Goal: Check status: Check status

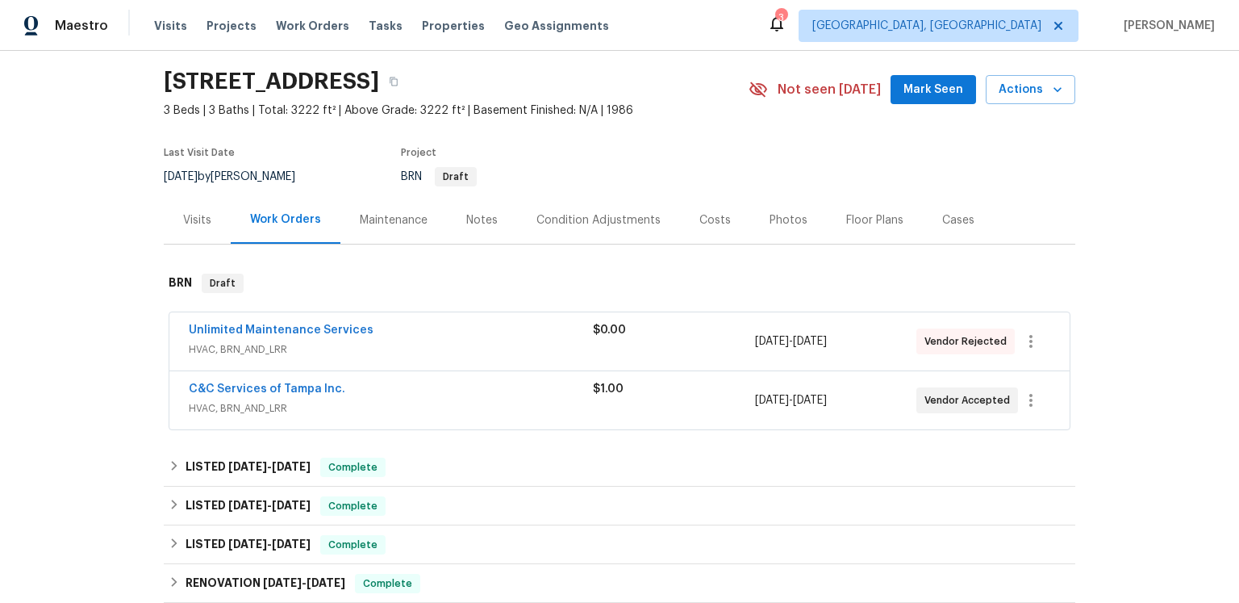
scroll to position [106, 0]
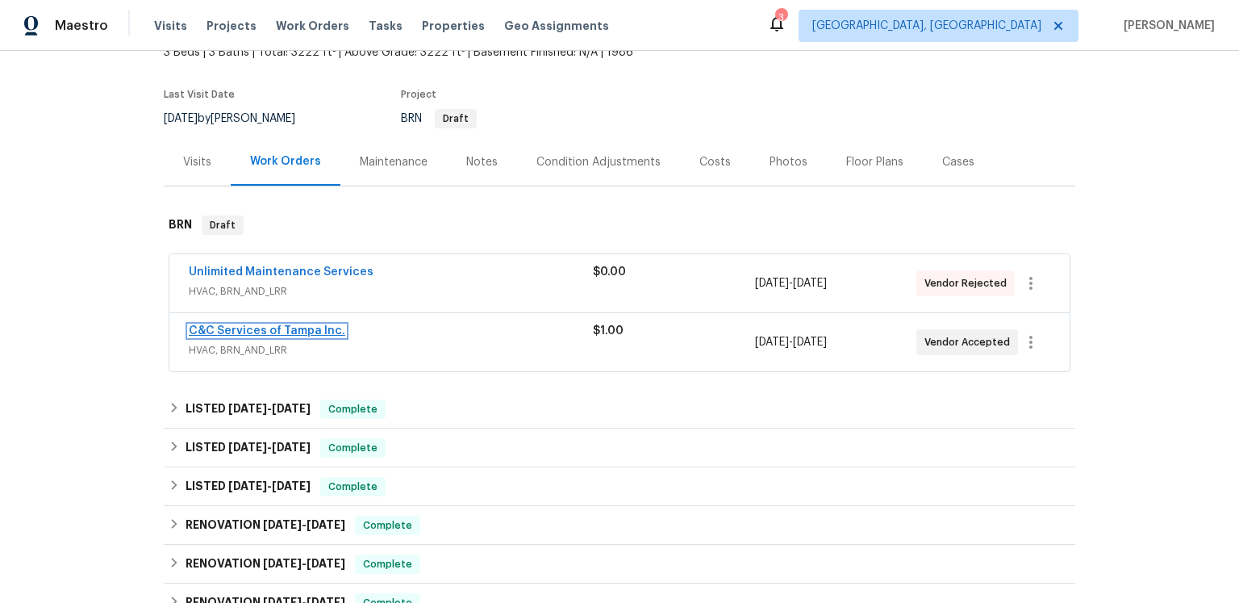
click at [286, 336] on link "C&C Services of Tampa Inc." at bounding box center [267, 330] width 157 height 11
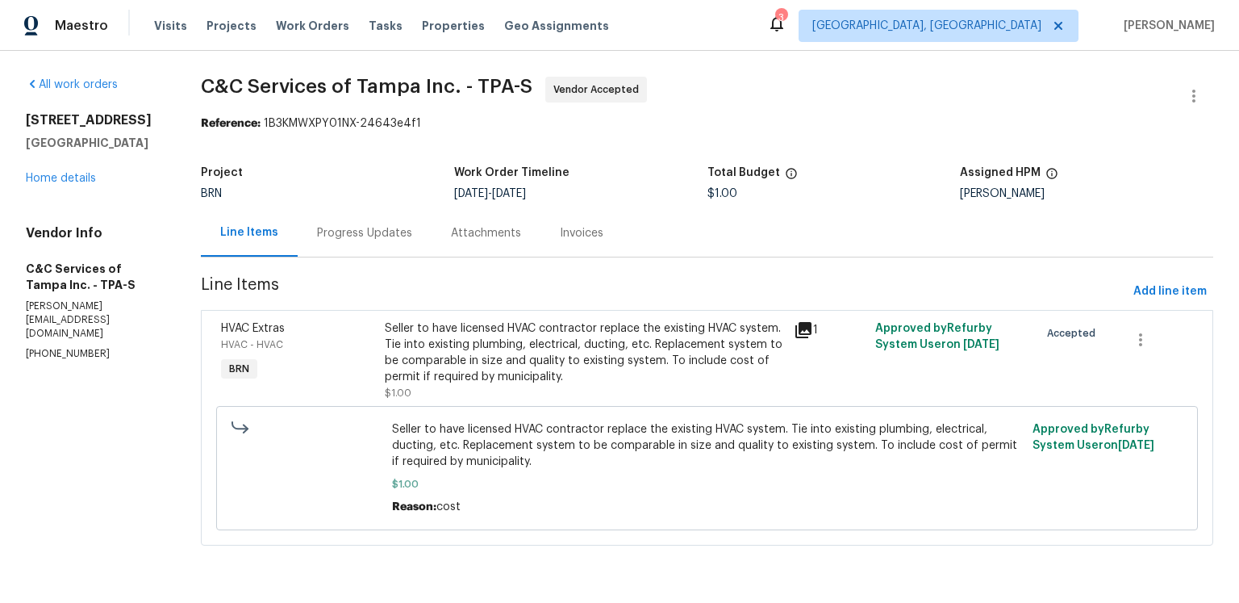
click at [432, 257] on div "Progress Updates" at bounding box center [365, 233] width 134 height 48
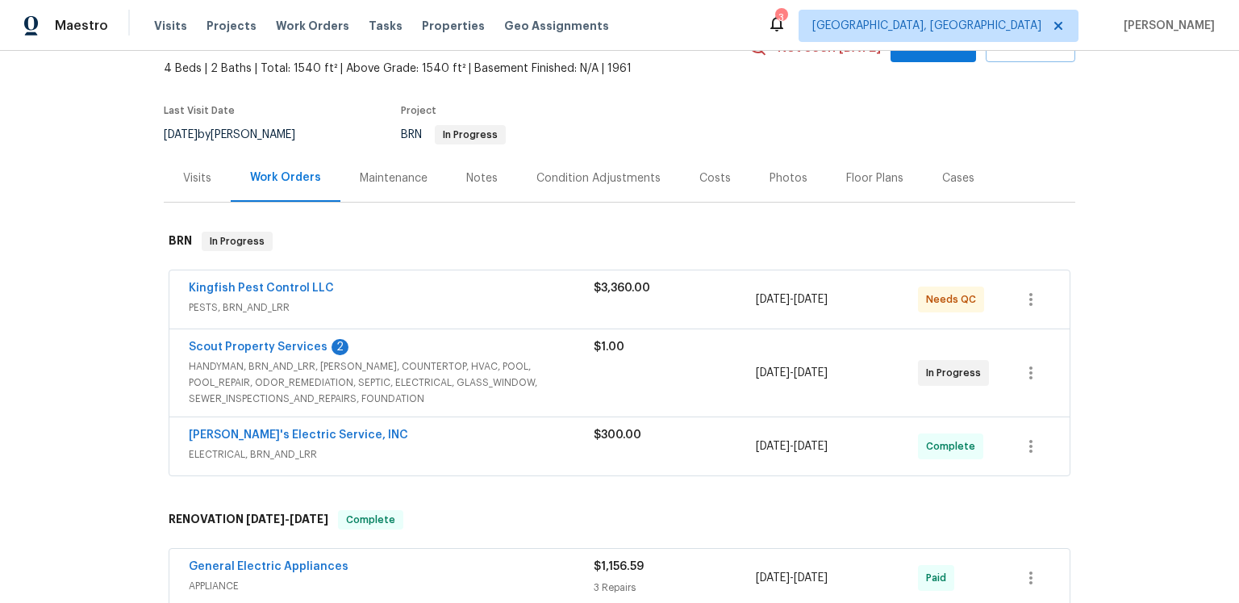
scroll to position [106, 0]
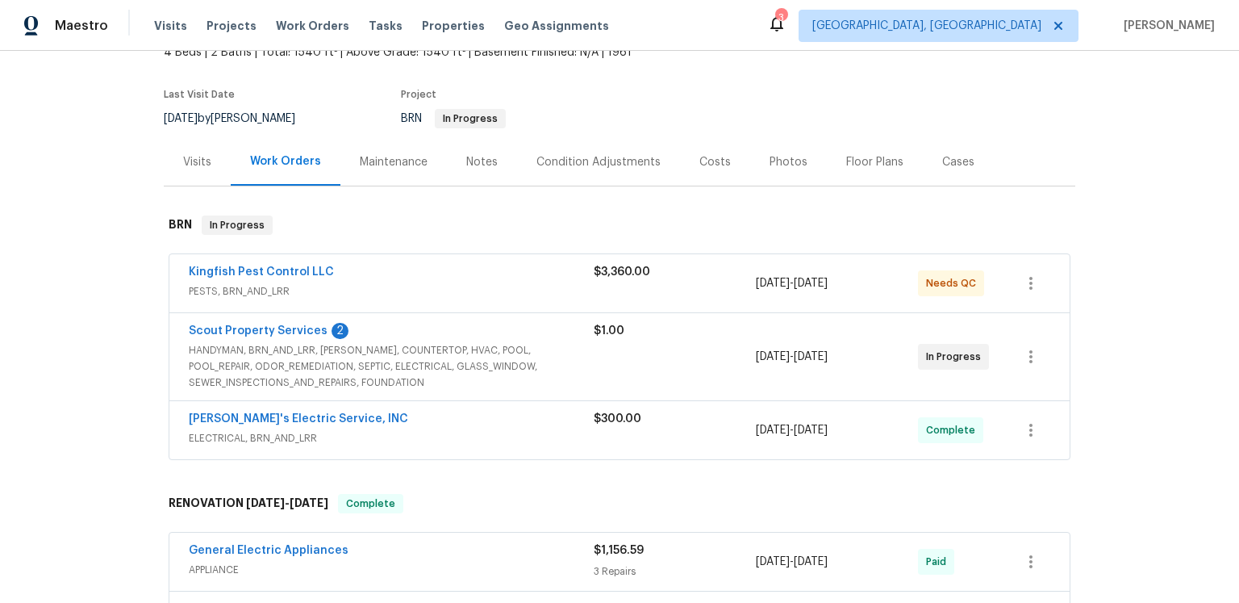
click at [465, 390] on span "HANDYMAN, BRN_AND_LRR, WELLS, COUNTERTOP, HVAC, POOL, POOL_REPAIR, ODOR_REMEDIA…" at bounding box center [391, 366] width 405 height 48
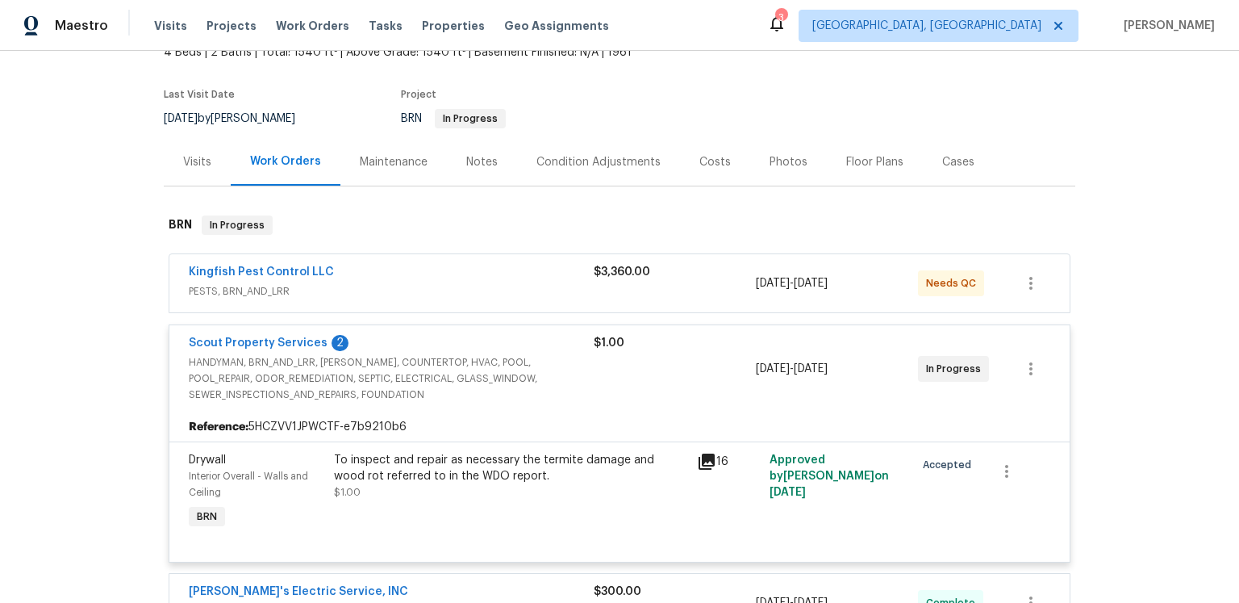
scroll to position [313, 0]
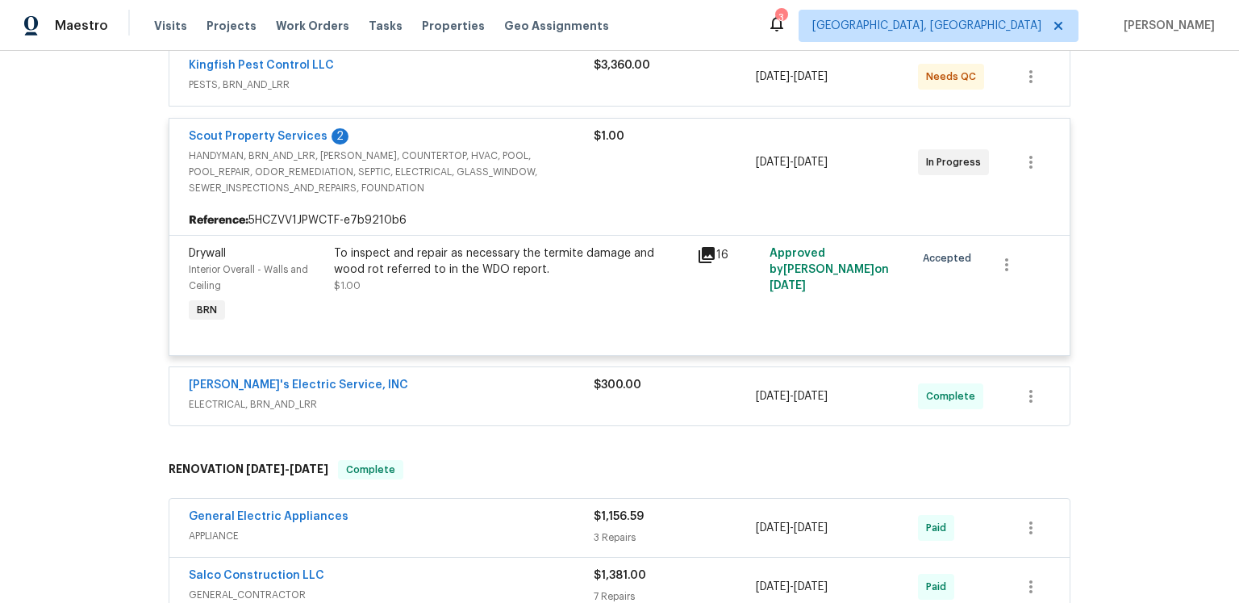
click at [703, 263] on icon at bounding box center [707, 255] width 16 height 16
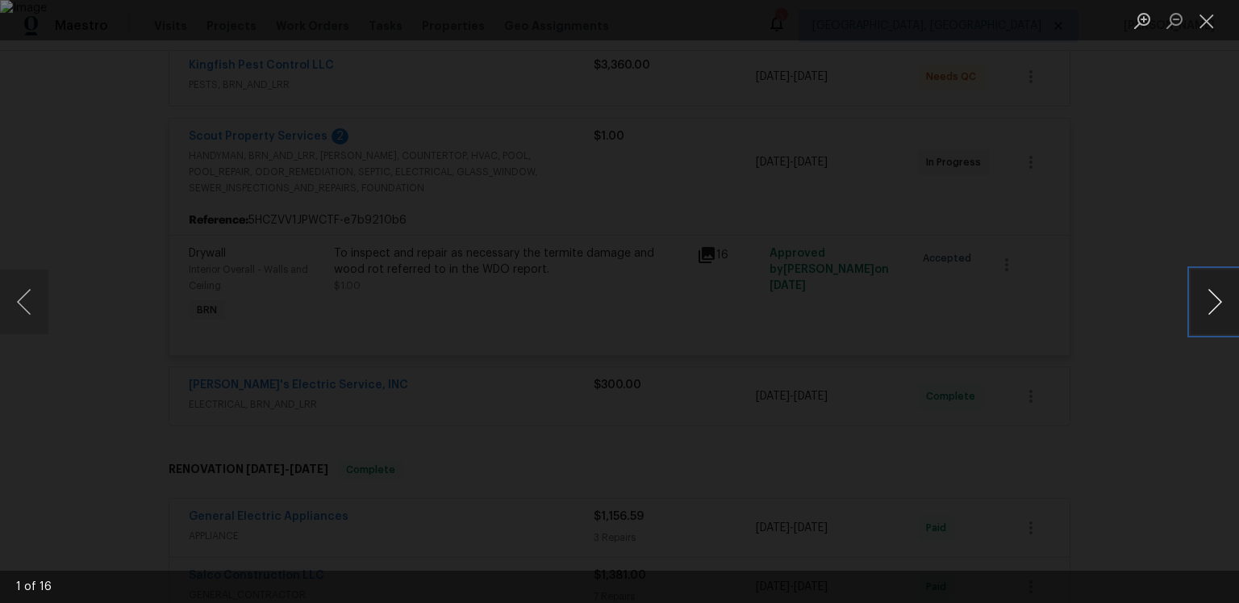
click at [1208, 302] on button "Next image" at bounding box center [1215, 301] width 48 height 65
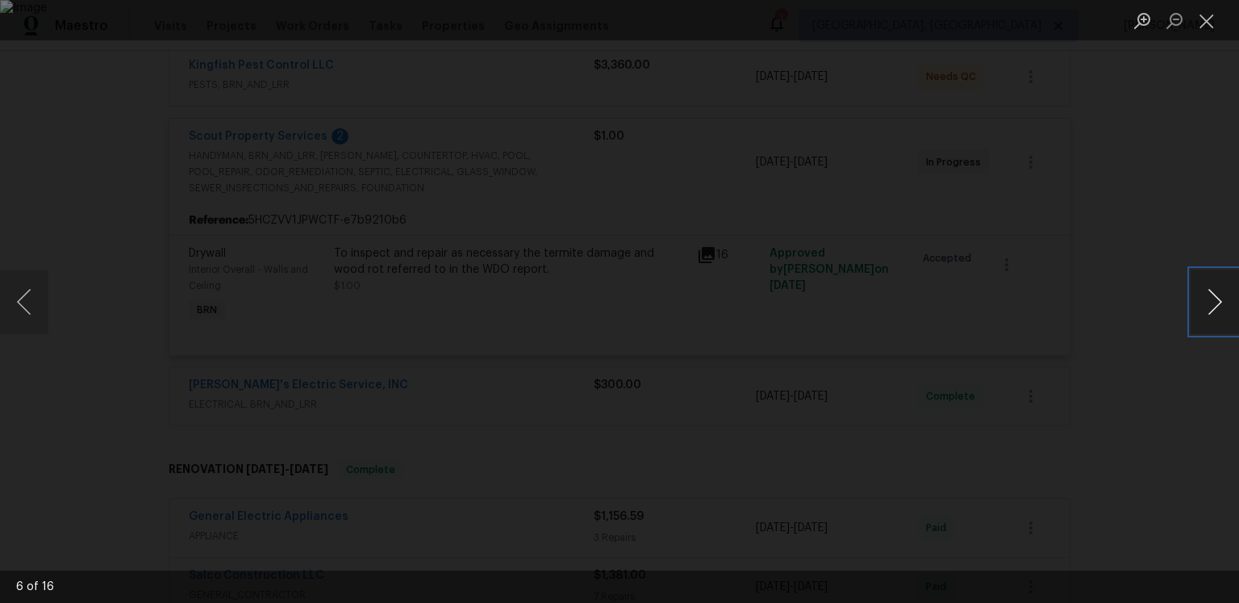
click at [1208, 302] on button "Next image" at bounding box center [1215, 301] width 48 height 65
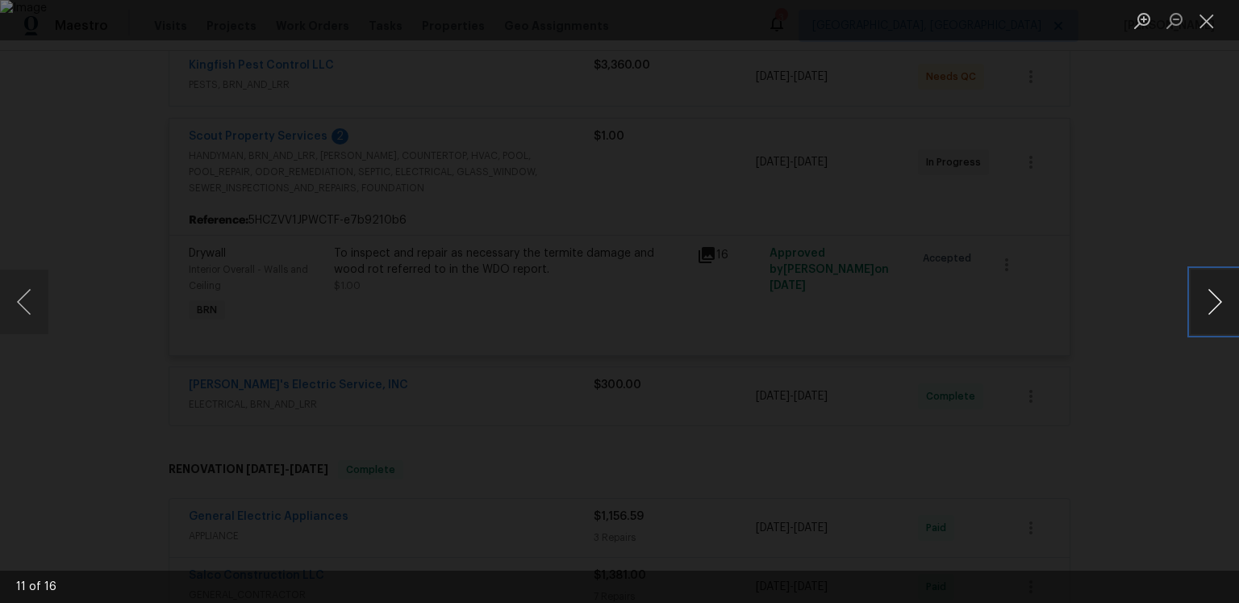
click at [1208, 302] on button "Next image" at bounding box center [1215, 301] width 48 height 65
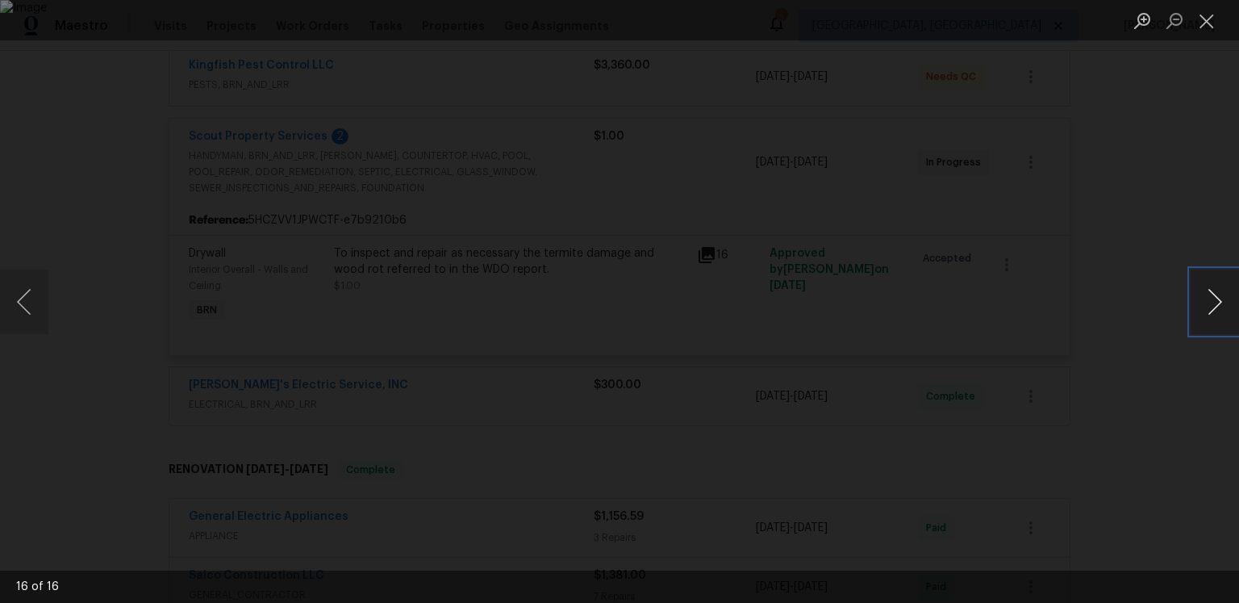
click at [1208, 302] on button "Next image" at bounding box center [1215, 301] width 48 height 65
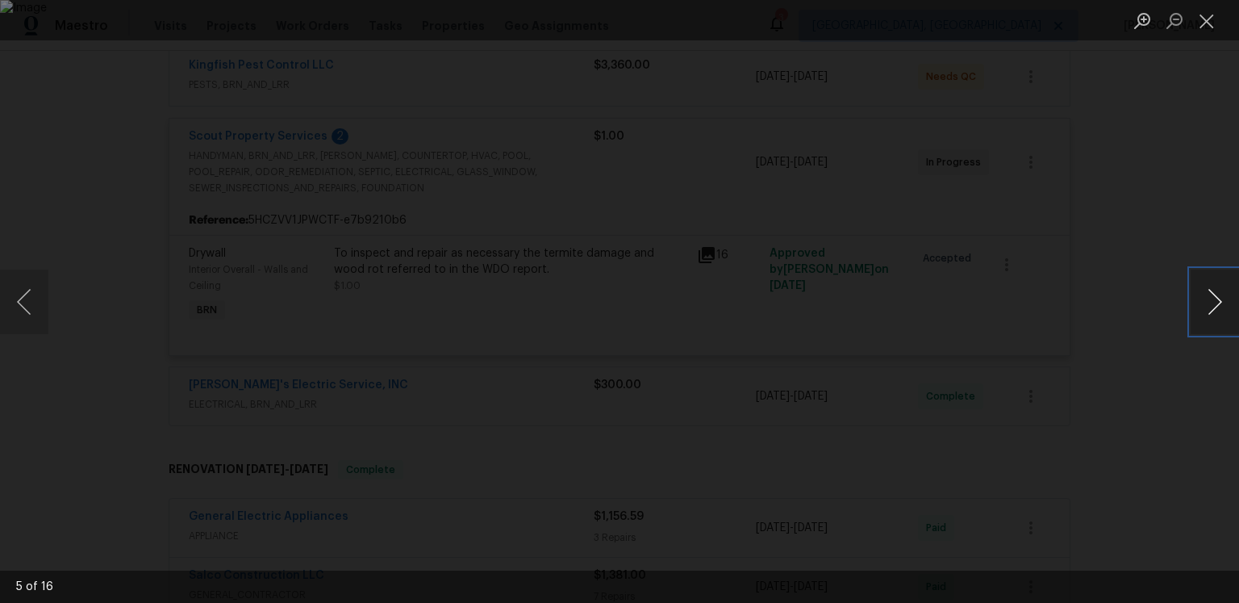
click at [1208, 302] on button "Next image" at bounding box center [1215, 301] width 48 height 65
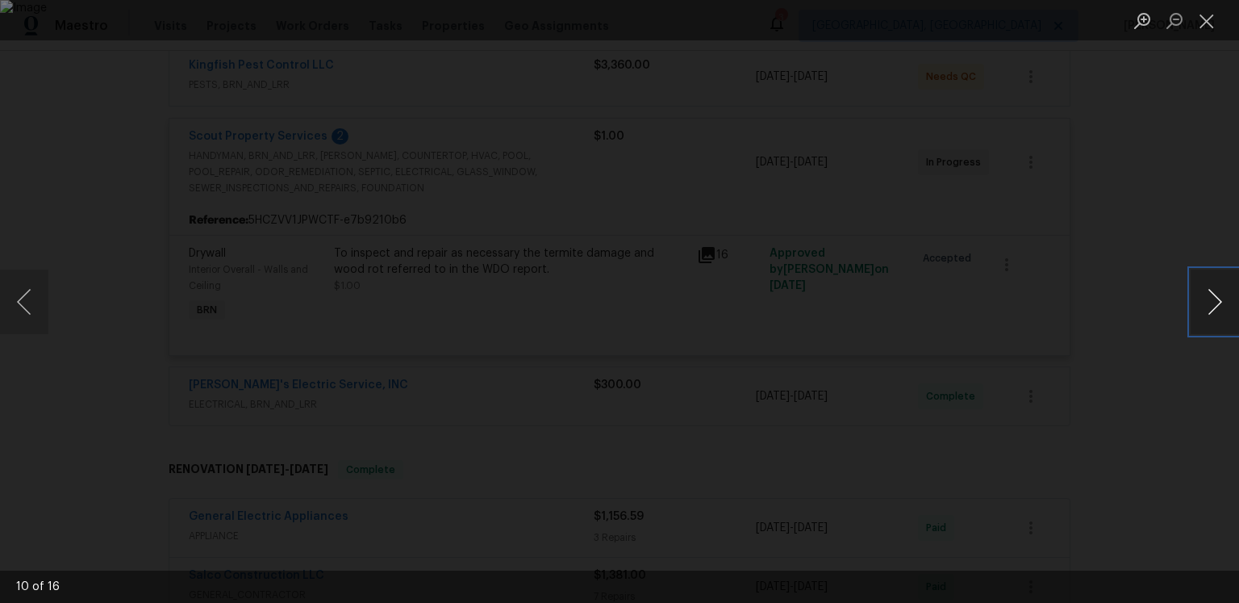
click at [1208, 302] on button "Next image" at bounding box center [1215, 301] width 48 height 65
click at [1209, 300] on button "Next image" at bounding box center [1215, 301] width 48 height 65
click at [1205, 23] on button "Close lightbox" at bounding box center [1207, 20] width 32 height 28
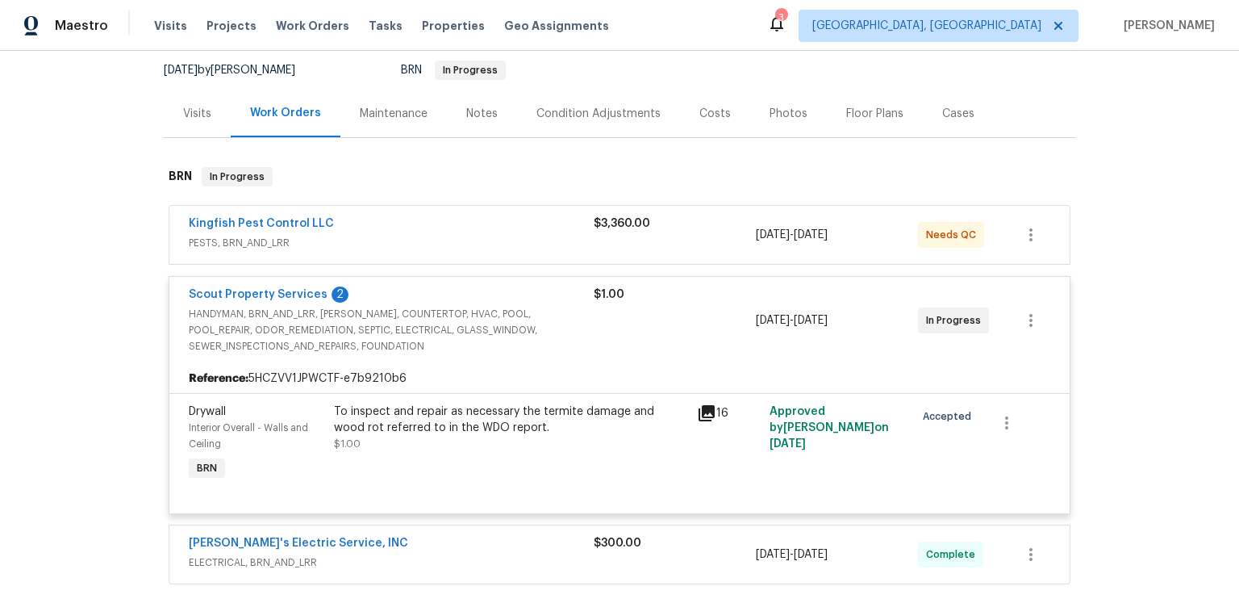
scroll to position [0, 0]
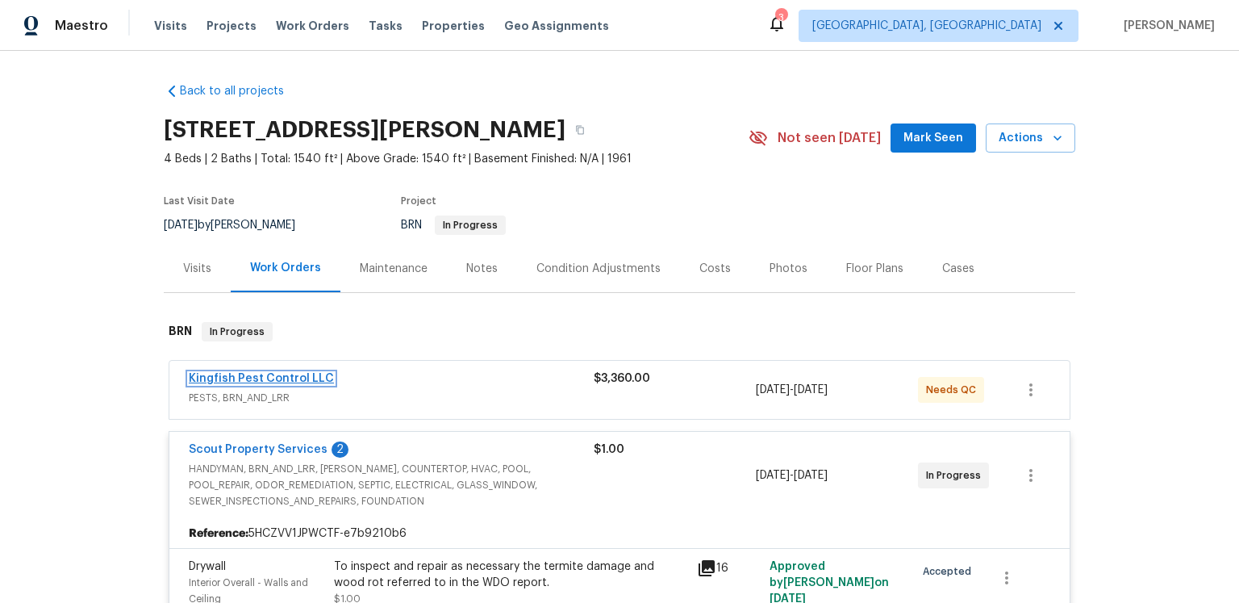
click at [334, 384] on link "Kingfish Pest Control LLC" at bounding box center [261, 378] width 145 height 11
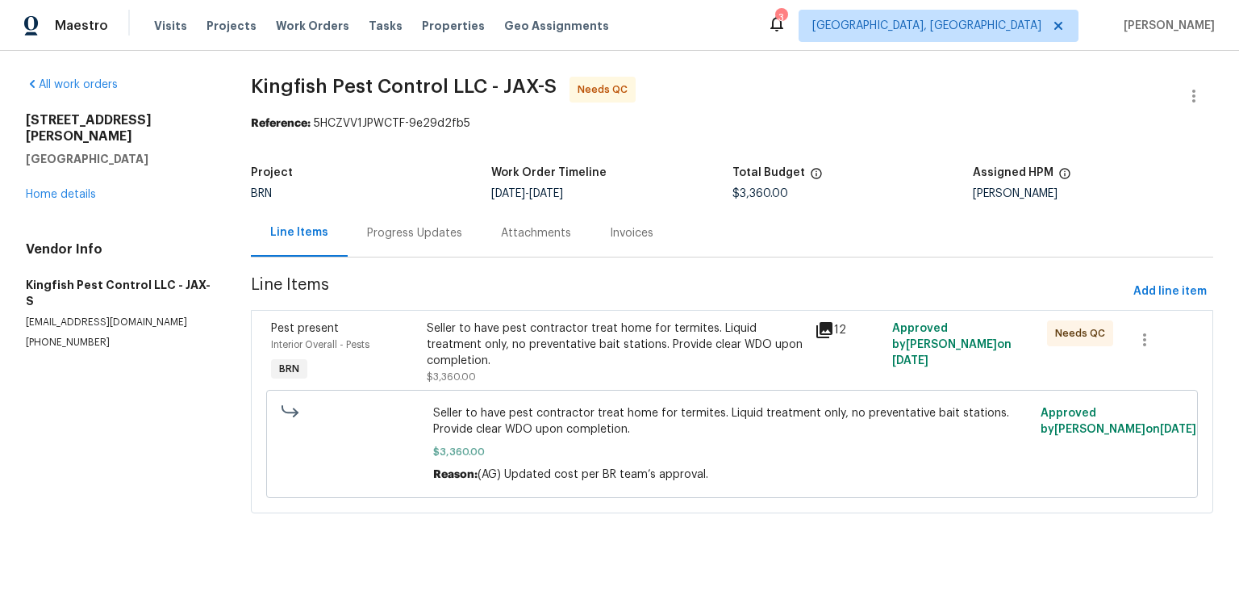
scroll to position [39, 0]
click at [431, 226] on div "Progress Updates" at bounding box center [414, 233] width 95 height 16
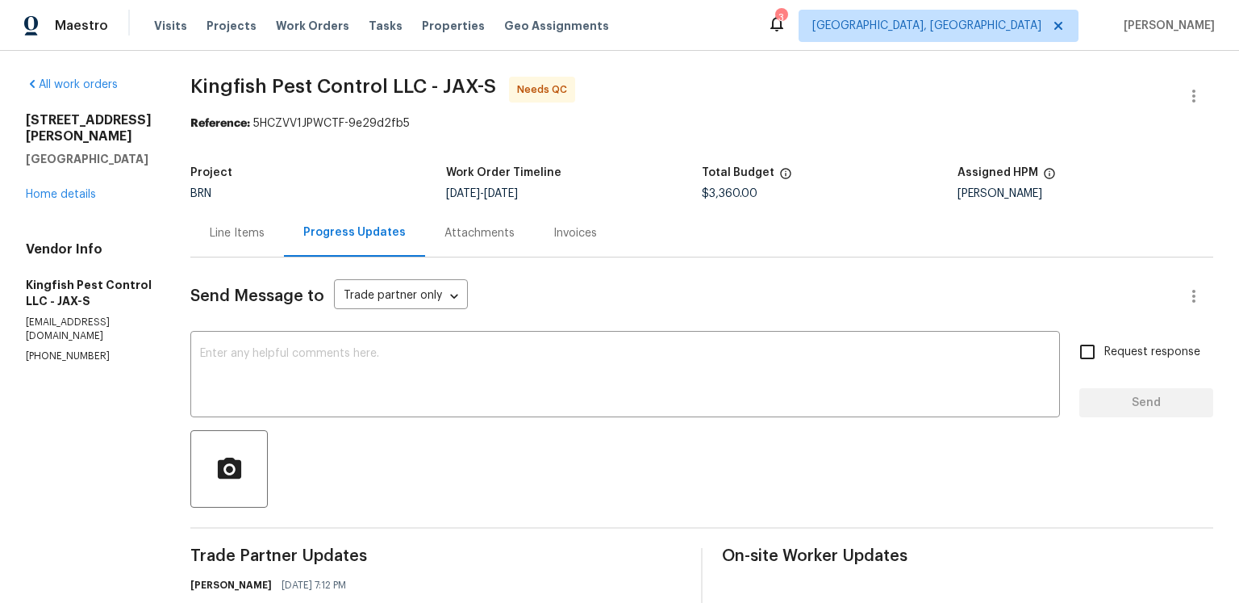
click at [597, 241] on div "Invoices" at bounding box center [575, 233] width 44 height 16
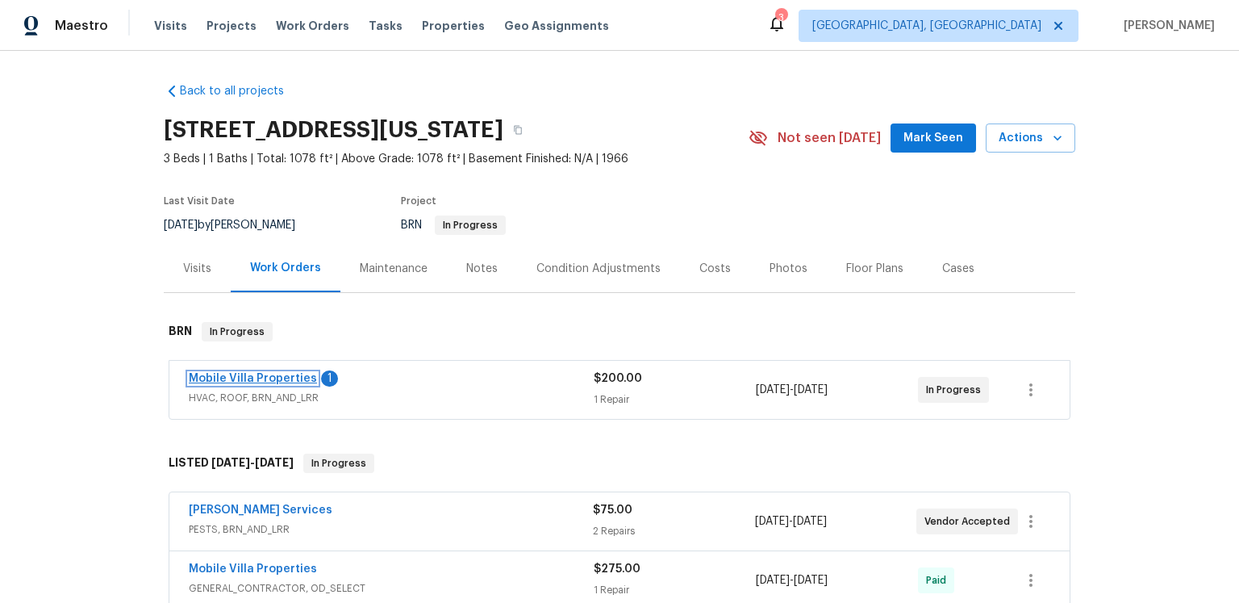
click at [223, 384] on link "Mobile Villa Properties" at bounding box center [253, 378] width 128 height 11
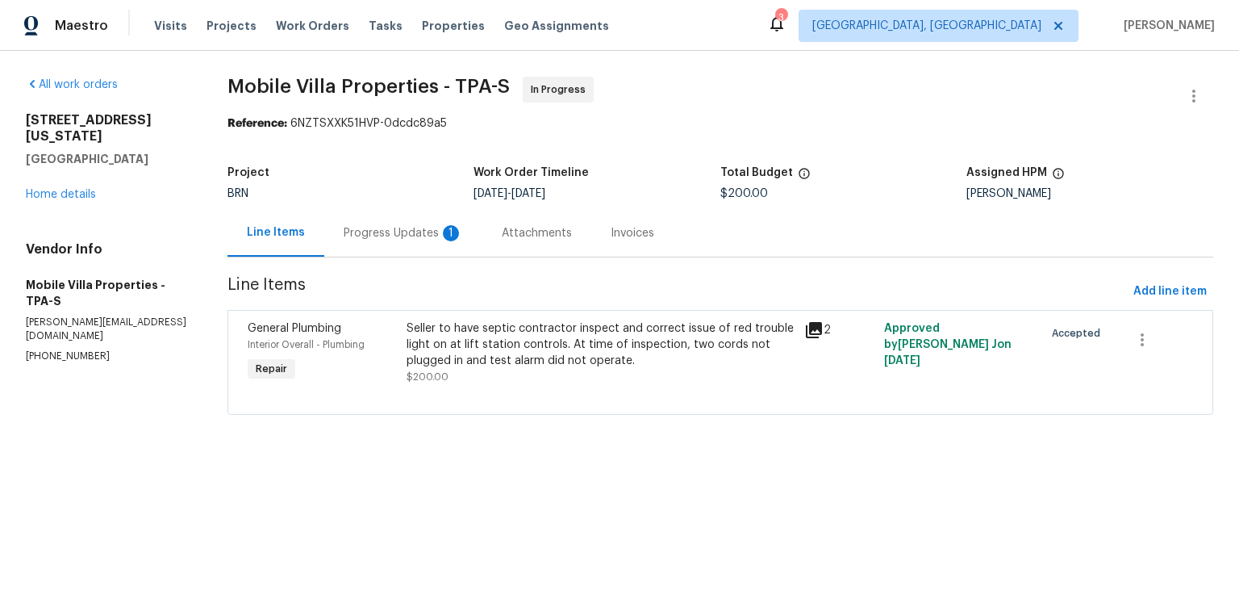
click at [431, 241] on div "Progress Updates 1" at bounding box center [403, 233] width 119 height 16
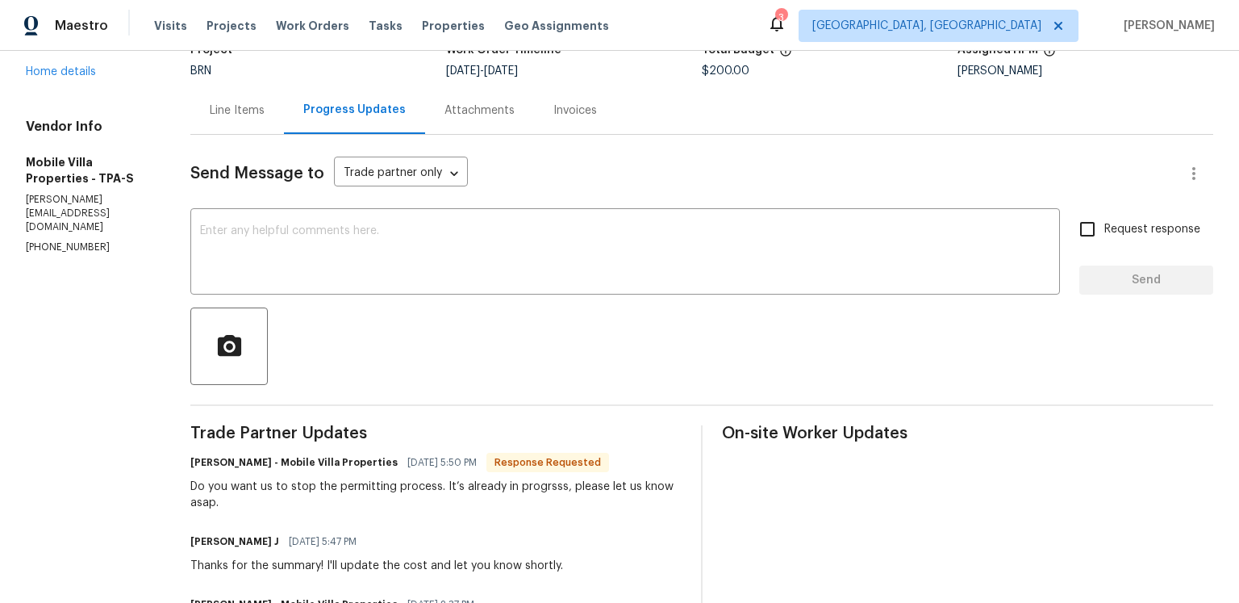
scroll to position [114, 0]
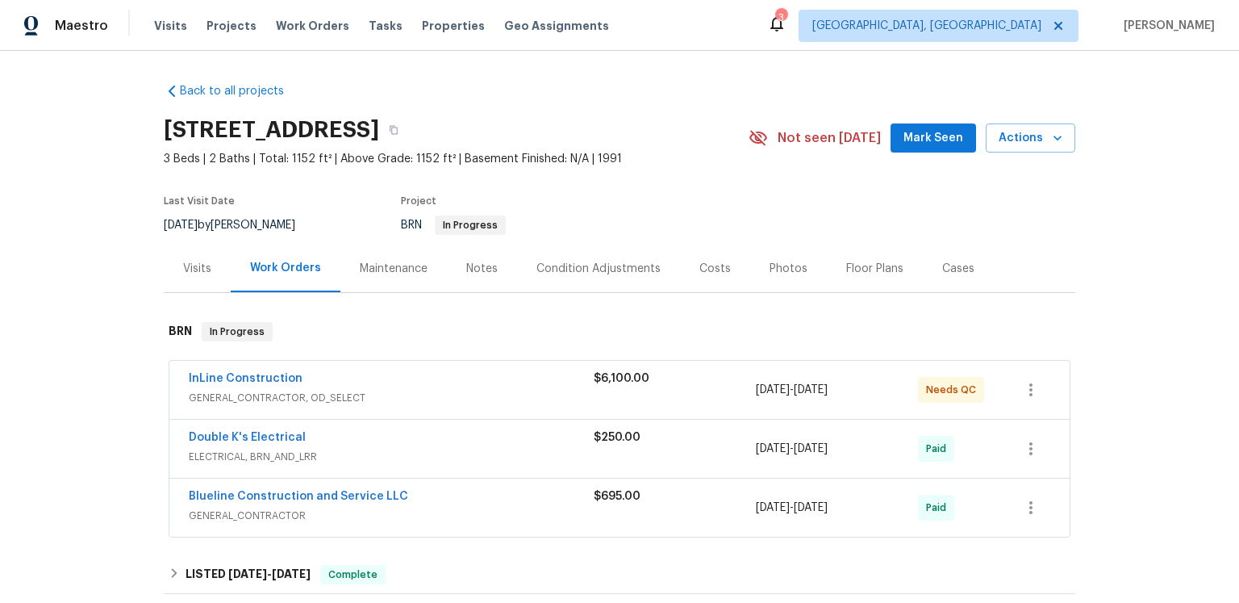
click at [639, 235] on div "BRN In Progress" at bounding box center [556, 224] width 310 height 19
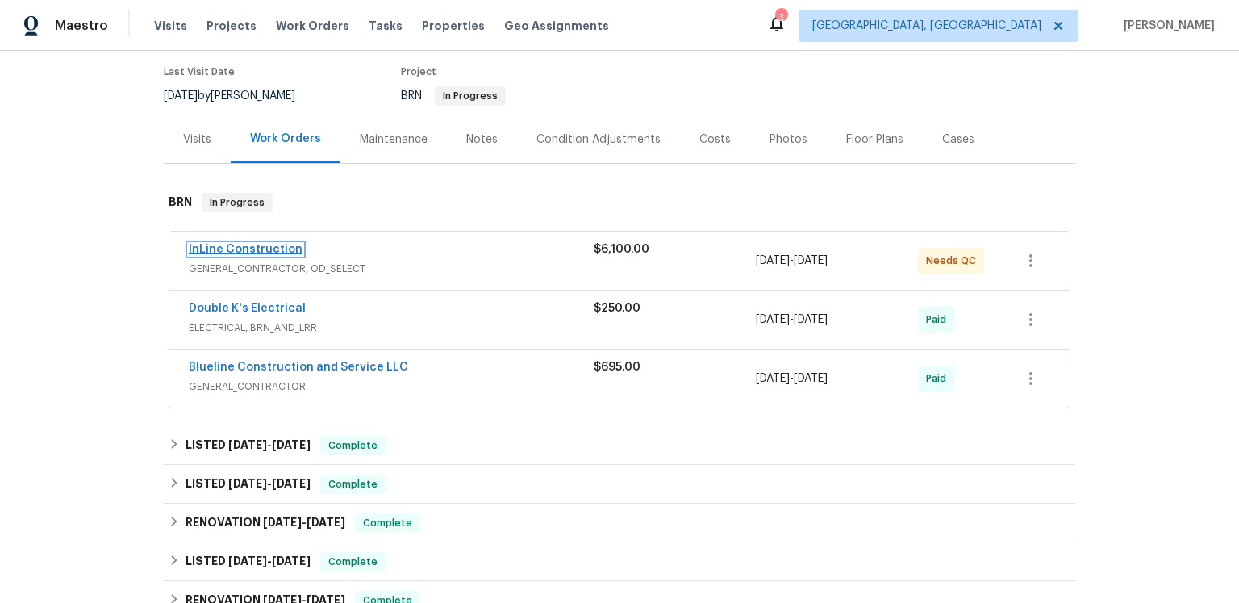
click at [297, 255] on link "InLine Construction" at bounding box center [246, 249] width 114 height 11
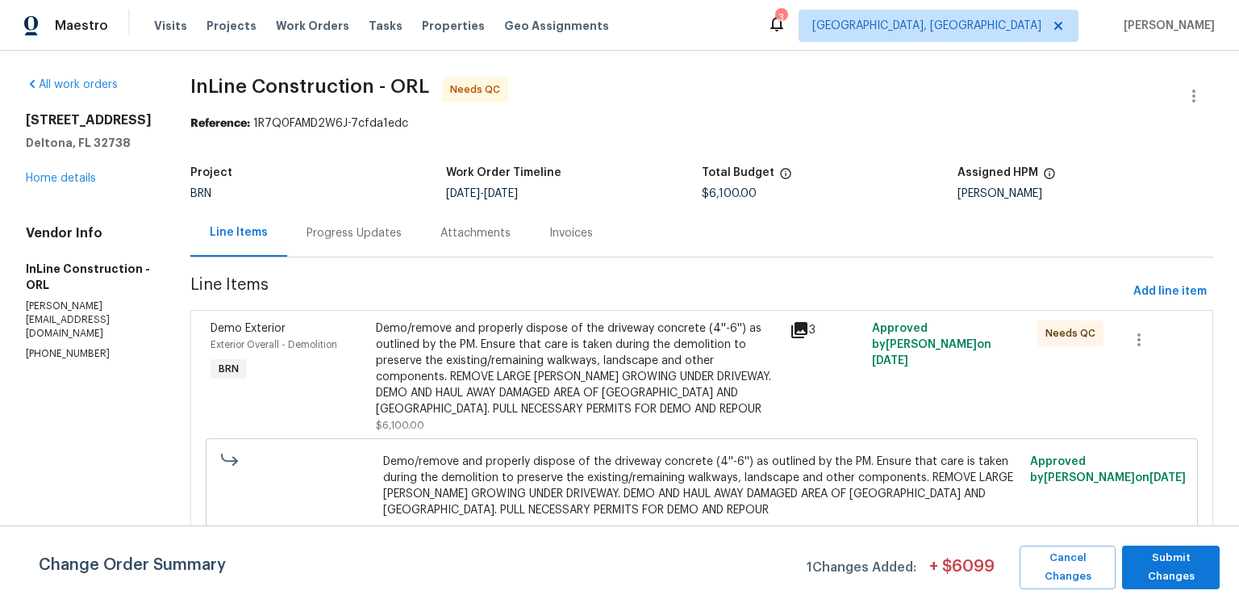
click at [808, 338] on icon at bounding box center [799, 330] width 16 height 16
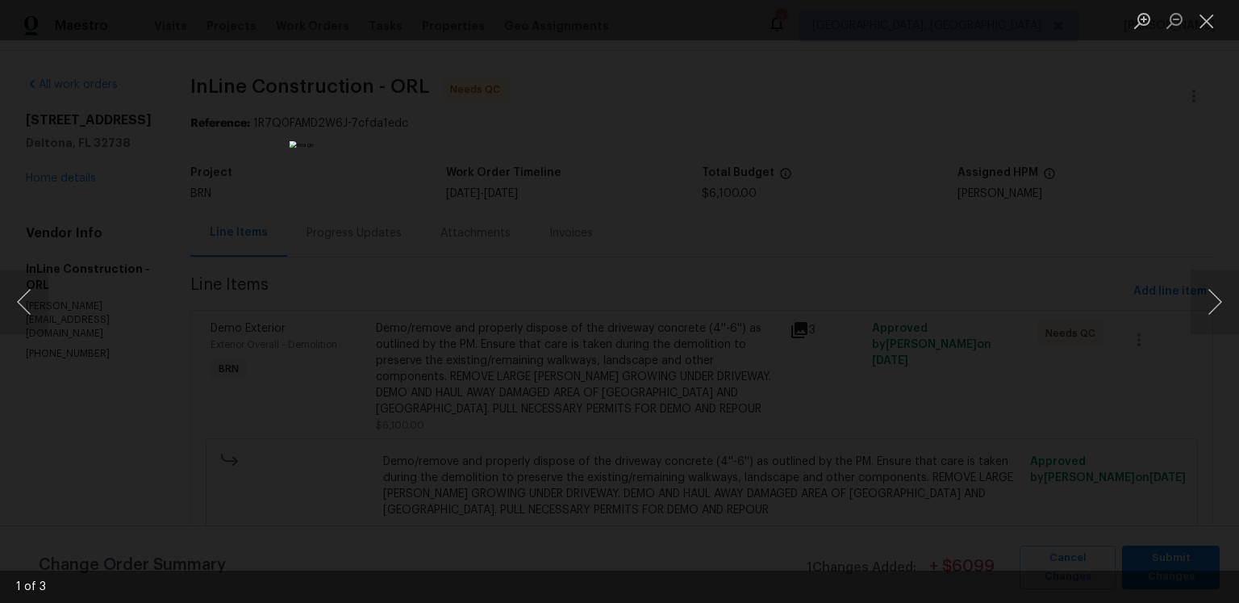
click at [934, 321] on div "Lightbox" at bounding box center [619, 301] width 1239 height 603
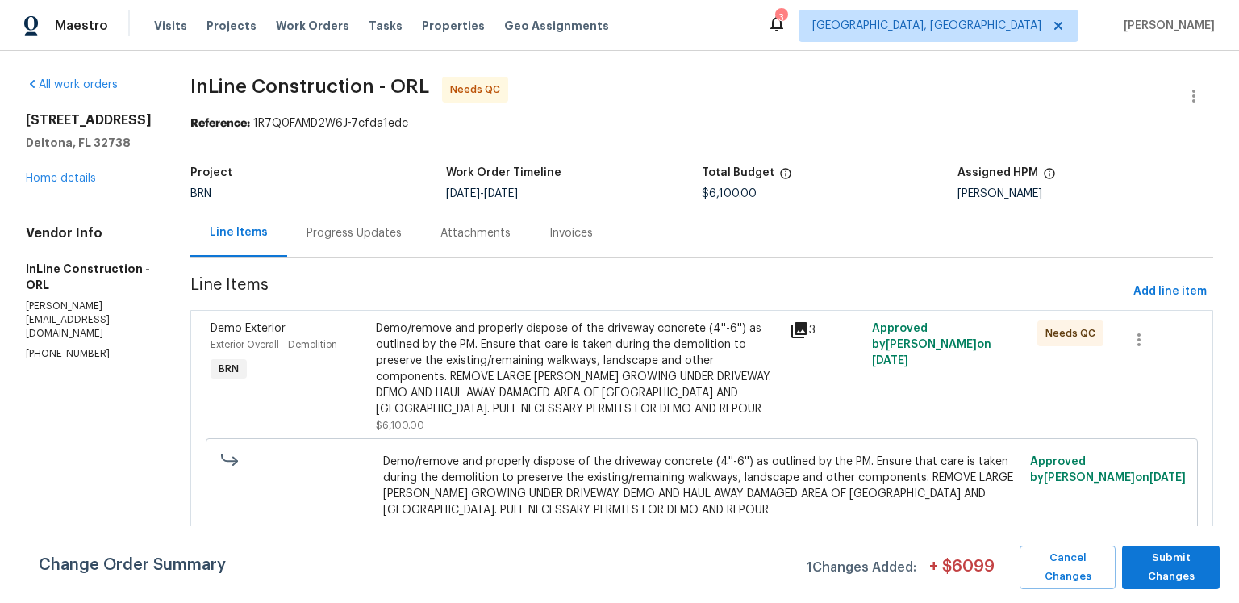
click at [402, 241] on div "Progress Updates" at bounding box center [354, 233] width 95 height 16
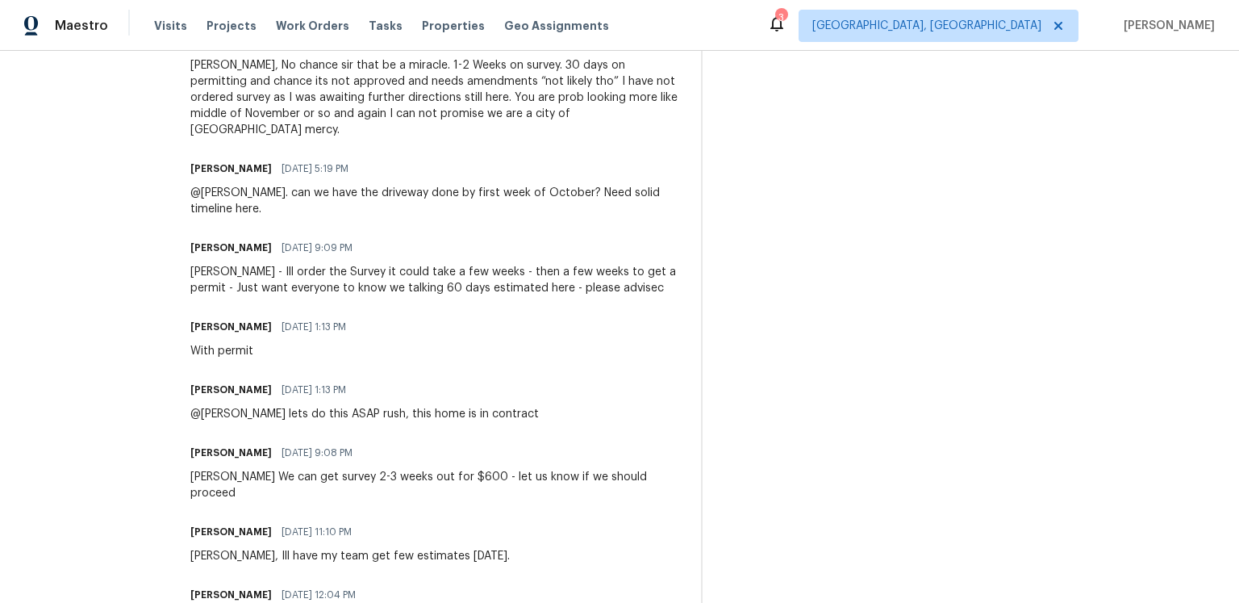
scroll to position [152, 0]
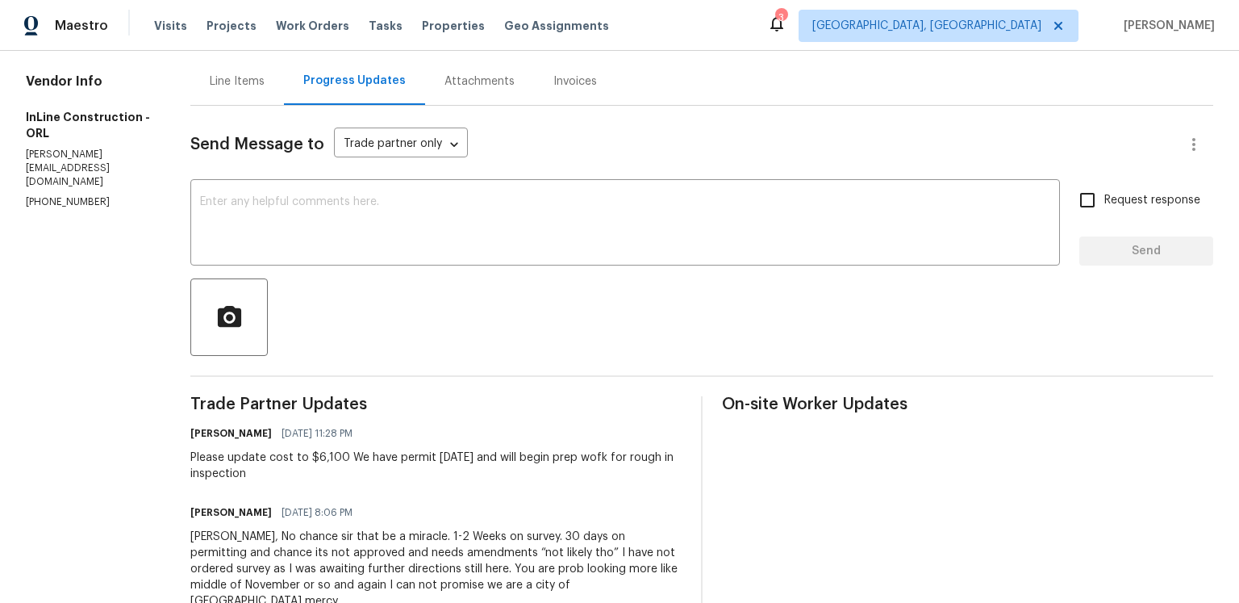
click at [265, 90] on div "Line Items" at bounding box center [237, 81] width 55 height 16
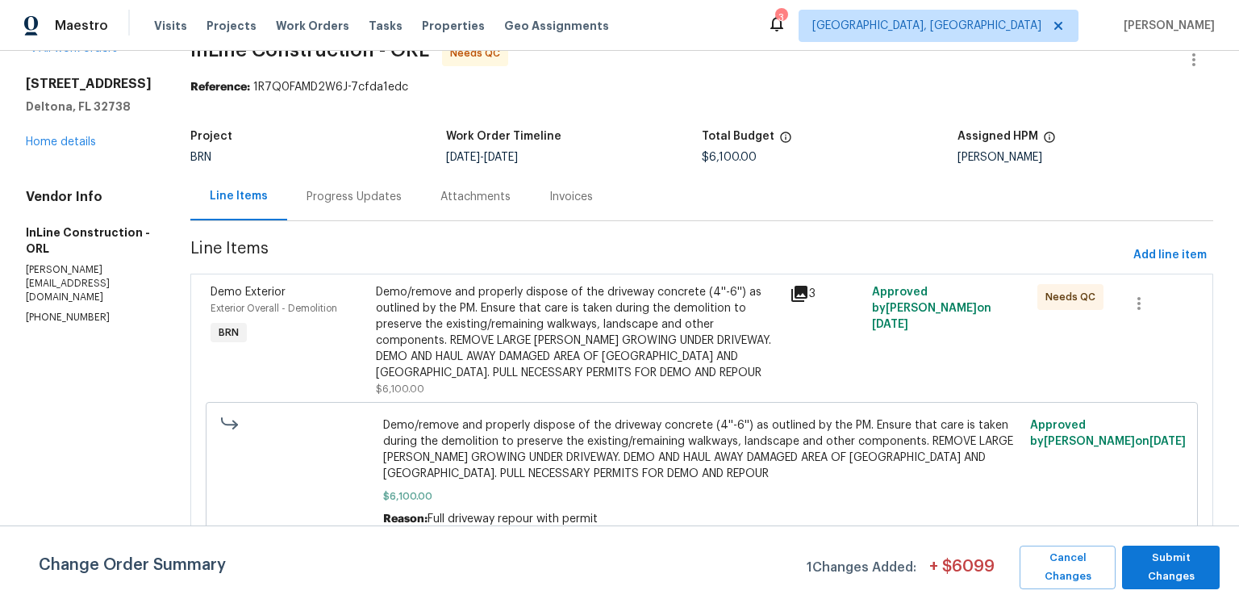
scroll to position [115, 0]
click at [805, 286] on icon at bounding box center [799, 294] width 16 height 16
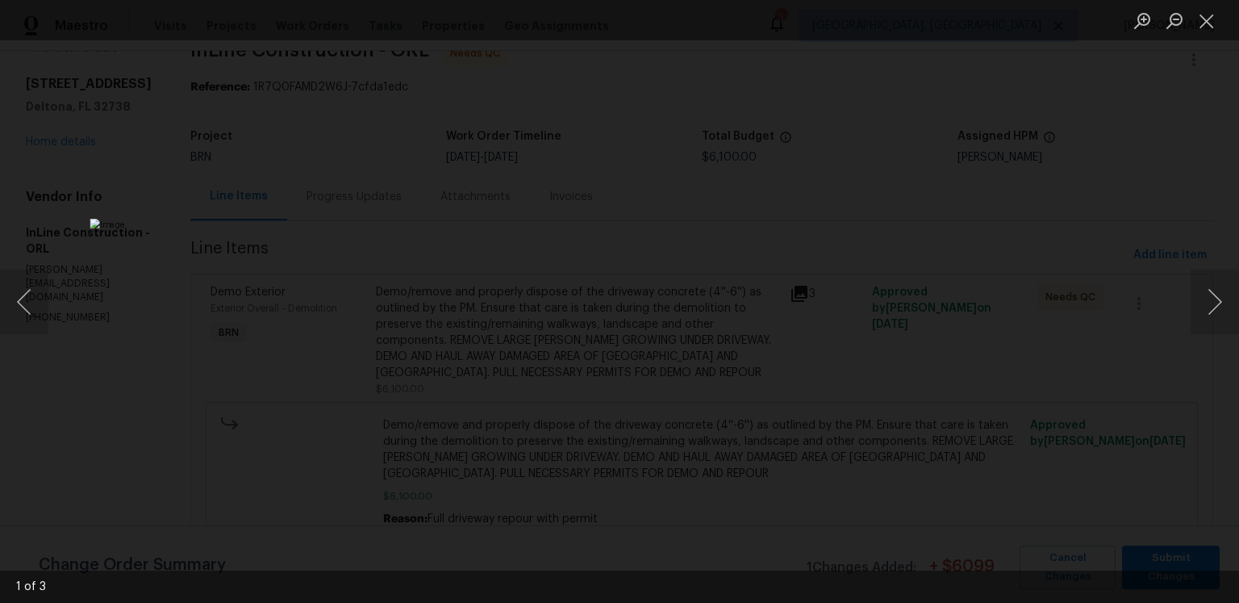
click at [729, 420] on img "Lightbox" at bounding box center [559, 447] width 938 height 457
click at [804, 342] on img "Lightbox" at bounding box center [652, 501] width 938 height 457
click at [1078, 281] on div "Lightbox" at bounding box center [619, 301] width 1239 height 603
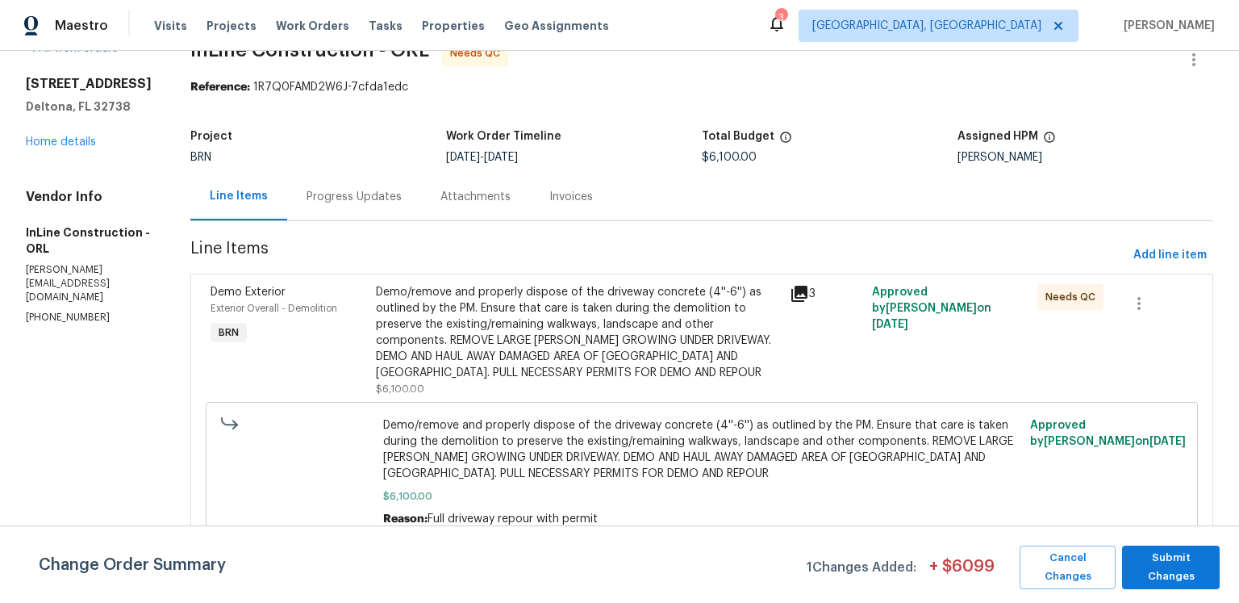
scroll to position [8, 0]
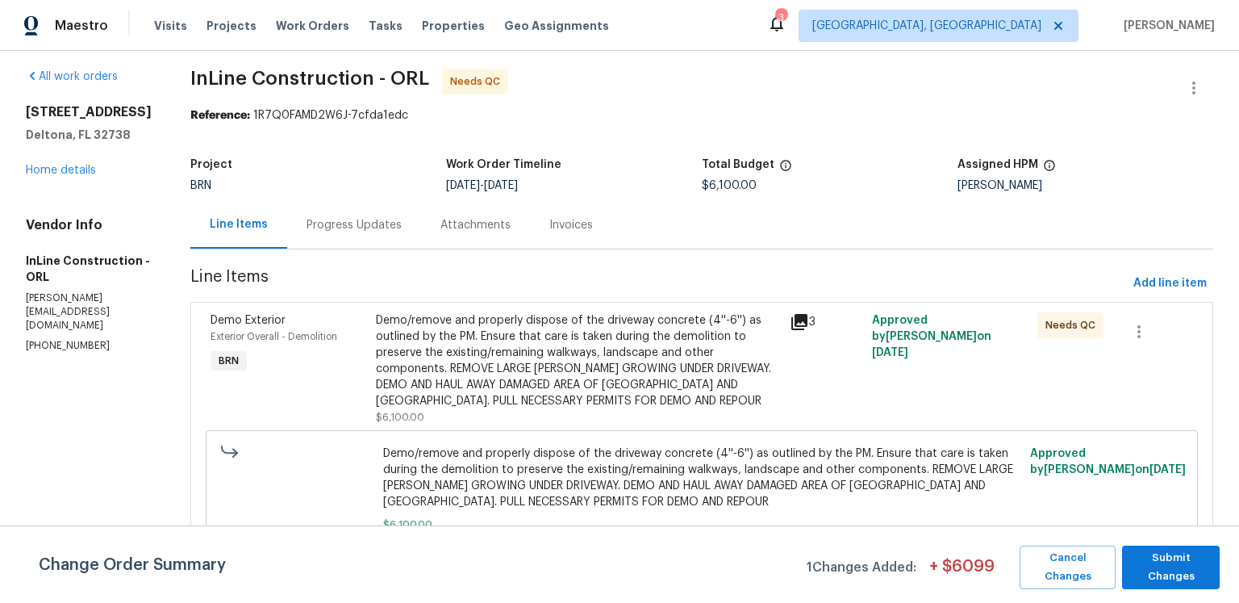
click at [402, 233] on div "Progress Updates" at bounding box center [354, 225] width 95 height 16
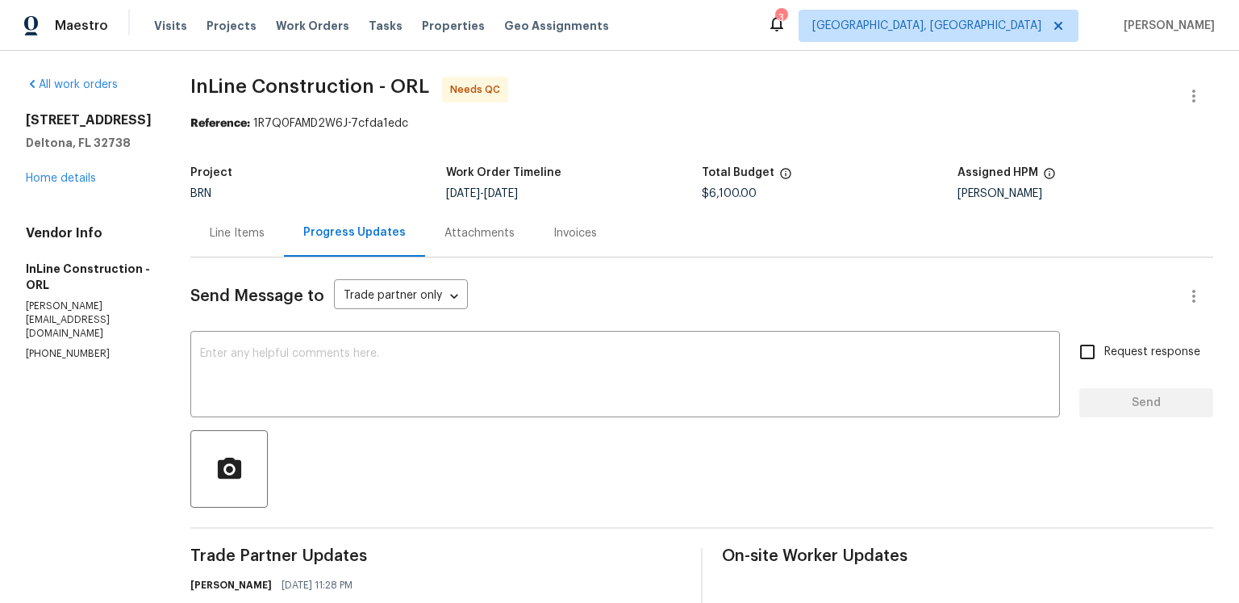
click at [534, 257] on div "Attachments" at bounding box center [479, 233] width 109 height 48
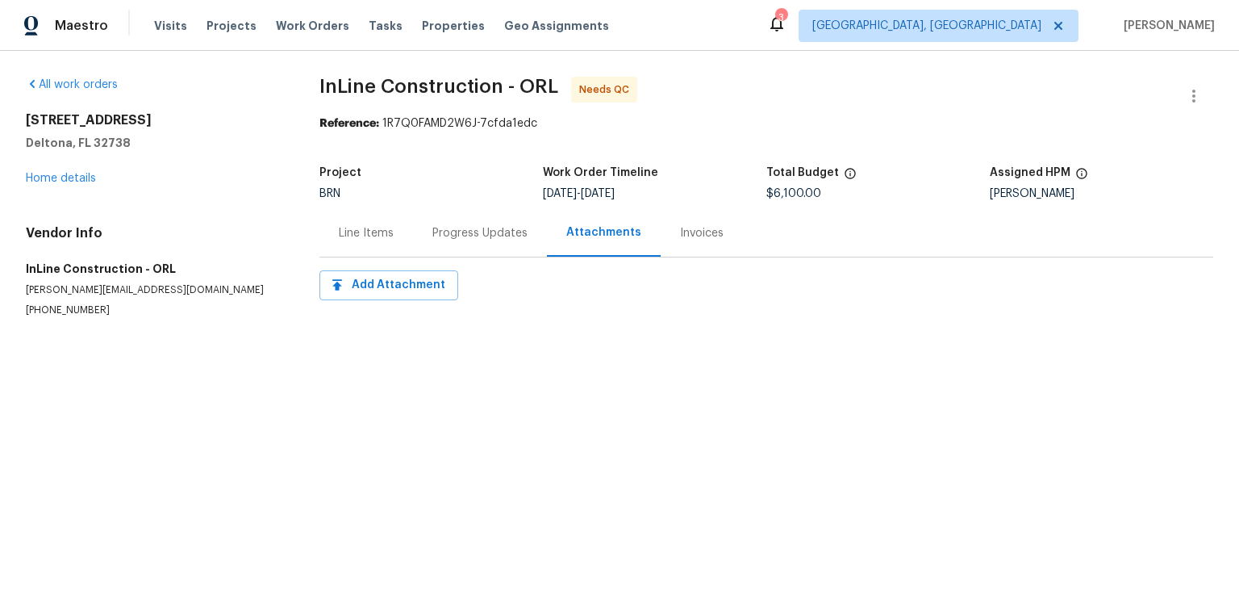
click at [361, 241] on div "Line Items" at bounding box center [366, 233] width 55 height 16
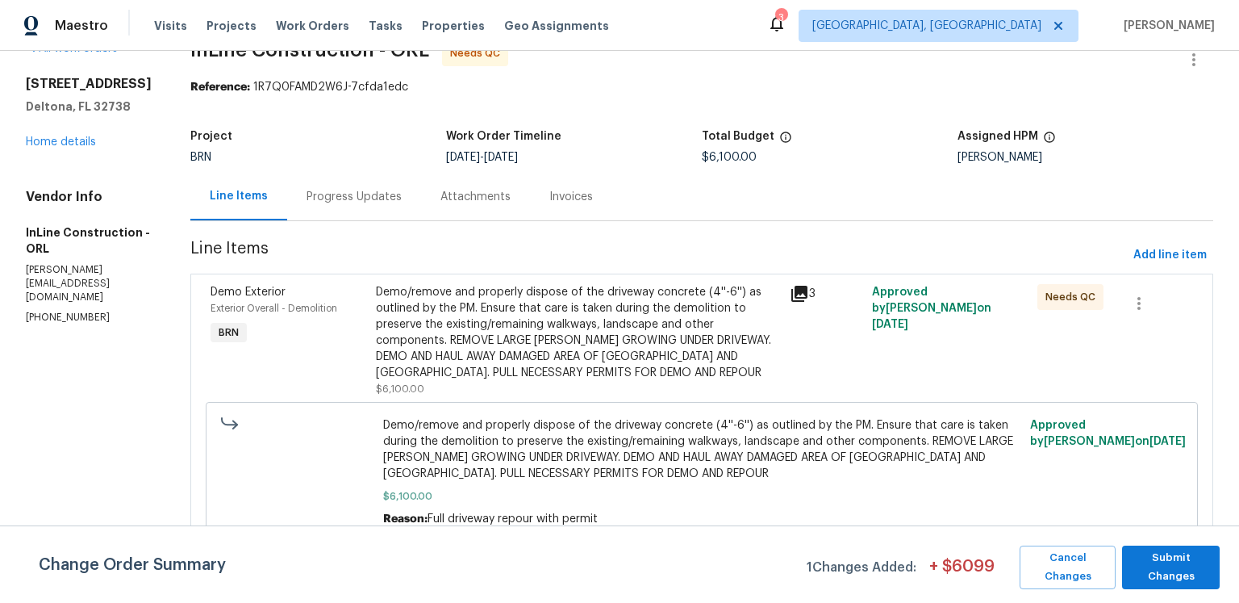
scroll to position [115, 0]
click at [809, 284] on icon at bounding box center [799, 293] width 19 height 19
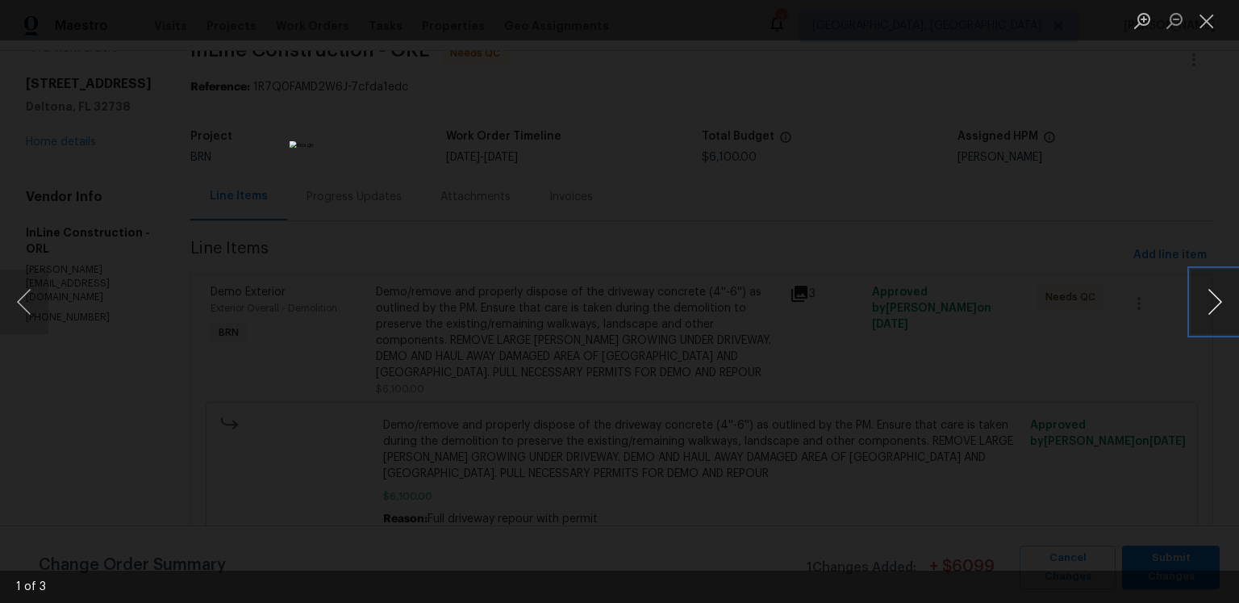
click at [1202, 295] on button "Next image" at bounding box center [1215, 301] width 48 height 65
click at [28, 293] on button "Previous image" at bounding box center [24, 301] width 48 height 65
click at [1204, 28] on button "Close lightbox" at bounding box center [1207, 20] width 32 height 28
